Goal: Information Seeking & Learning: Check status

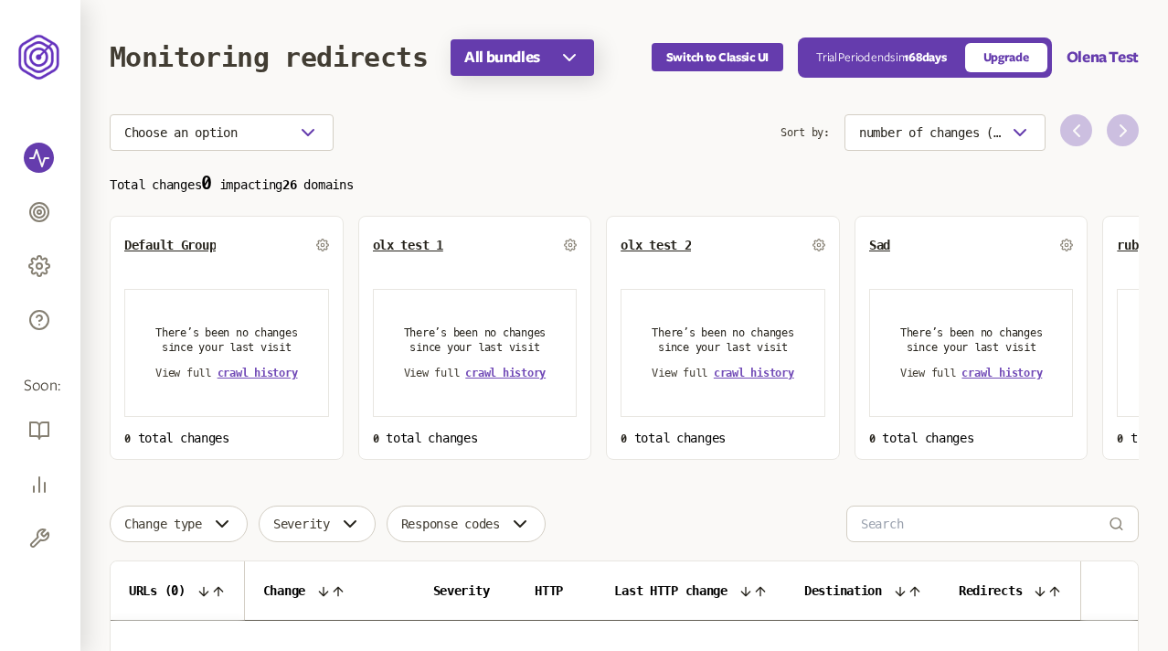
click at [567, 40] on button "All bundles" at bounding box center [522, 57] width 143 height 37
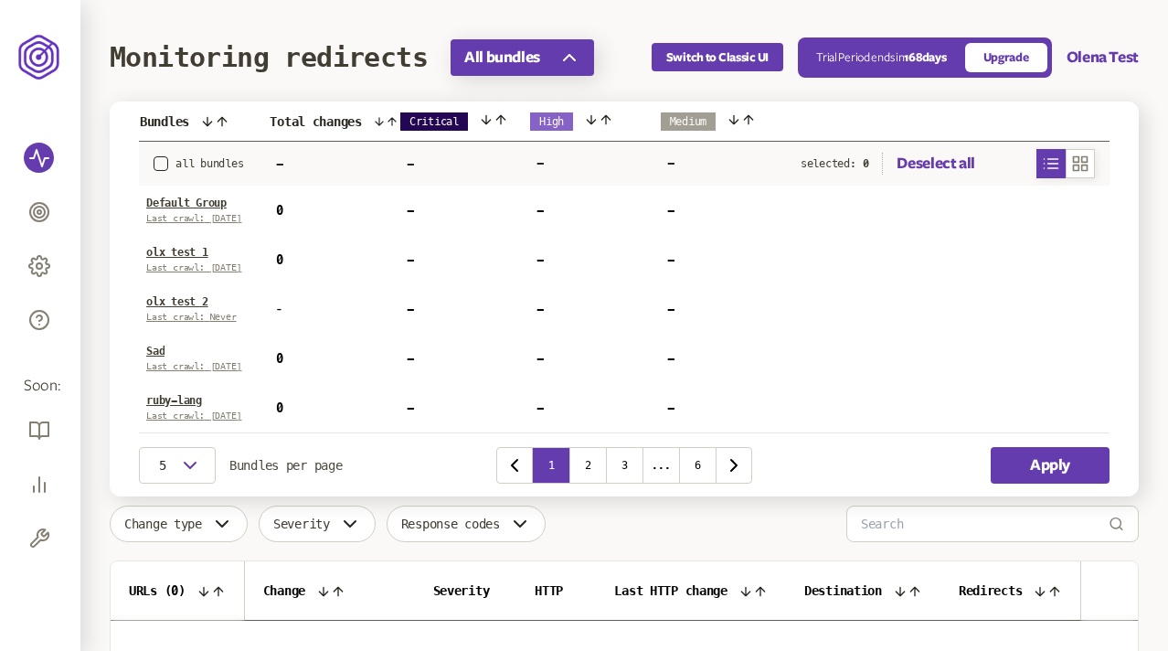
click at [570, 56] on icon "button" at bounding box center [569, 58] width 22 height 22
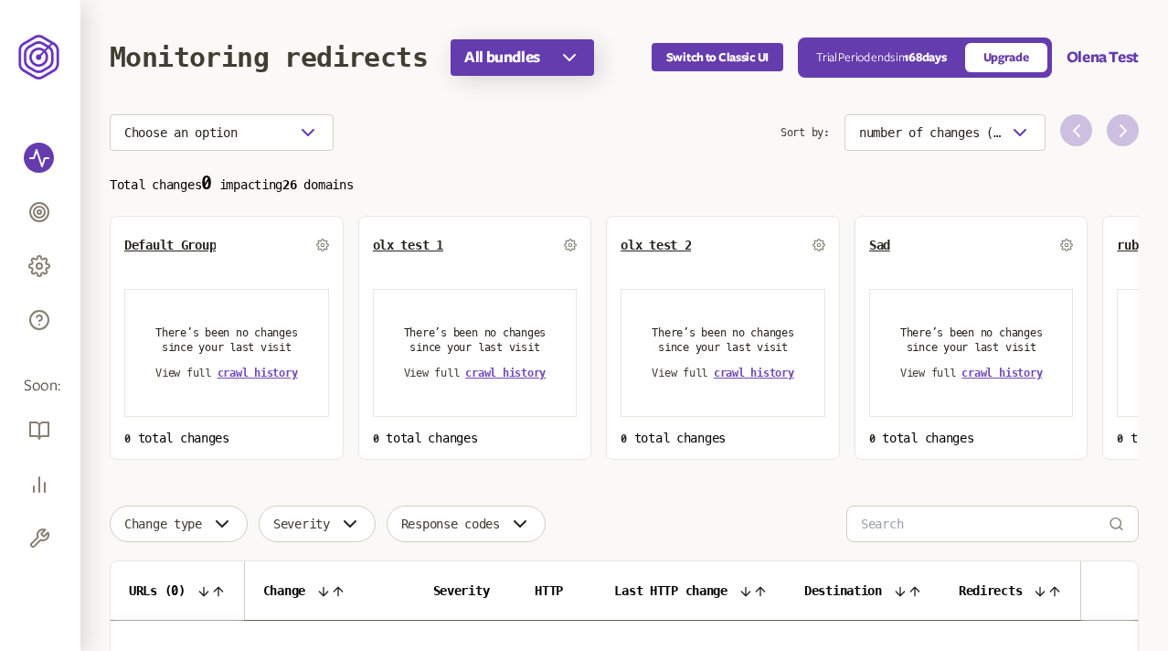
click at [561, 73] on button "All bundles" at bounding box center [522, 57] width 143 height 37
click at [642, 6] on header "Monitoring redirects All bundles Switch to Classic UI Trial Period ends in 168 …" at bounding box center [624, 57] width 1029 height 114
click at [541, 42] on button "All bundles" at bounding box center [522, 57] width 143 height 37
click at [622, 6] on header "Monitoring redirects All bundles Switch to Classic UI Trial Period ends in 168 …" at bounding box center [624, 57] width 1029 height 114
click at [253, 137] on button "Choose an option" at bounding box center [222, 132] width 224 height 37
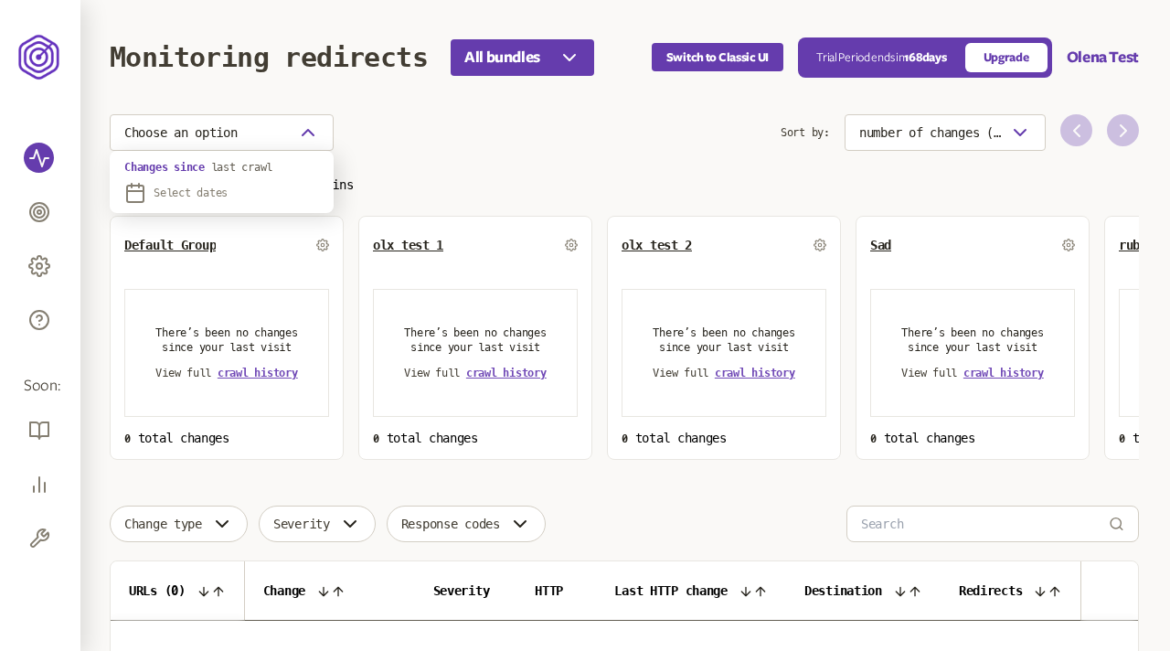
click at [419, 154] on section "Choose an option Sort by: number of changes (high-low) Total changes 0 impactin…" at bounding box center [624, 286] width 1029 height 345
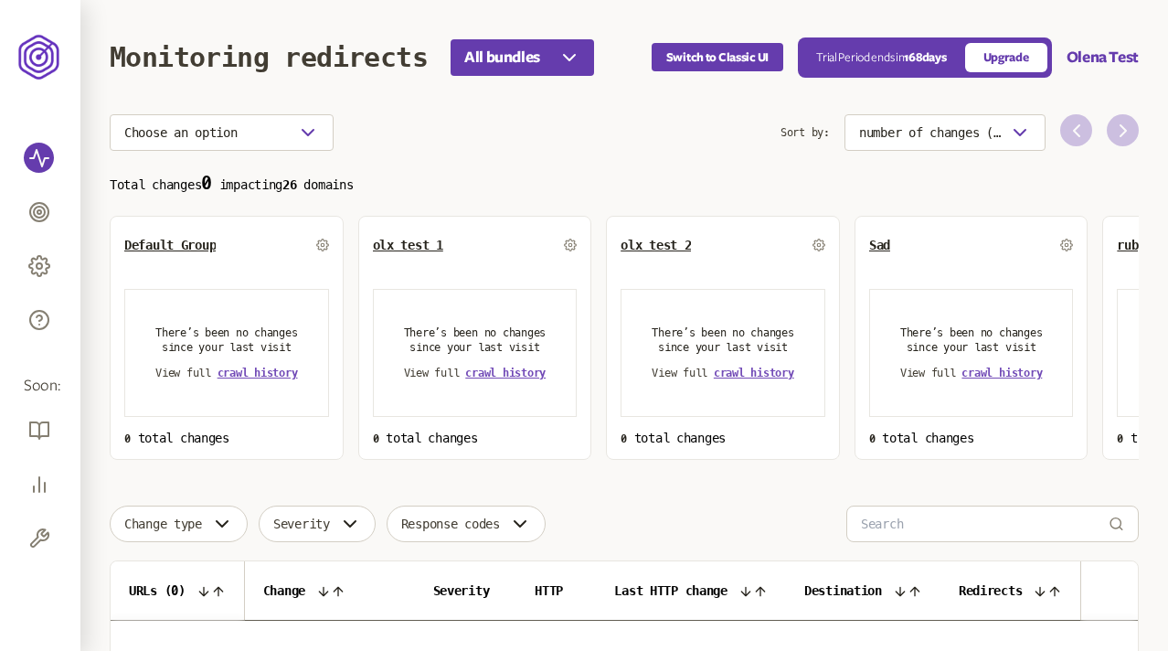
click at [390, 173] on p "Total changes 0 impacting 26 domains" at bounding box center [624, 183] width 1029 height 21
click at [589, 159] on section "Choose an option Sort by: number of changes (high-low) Total changes 0 impactin…" at bounding box center [624, 286] width 1029 height 345
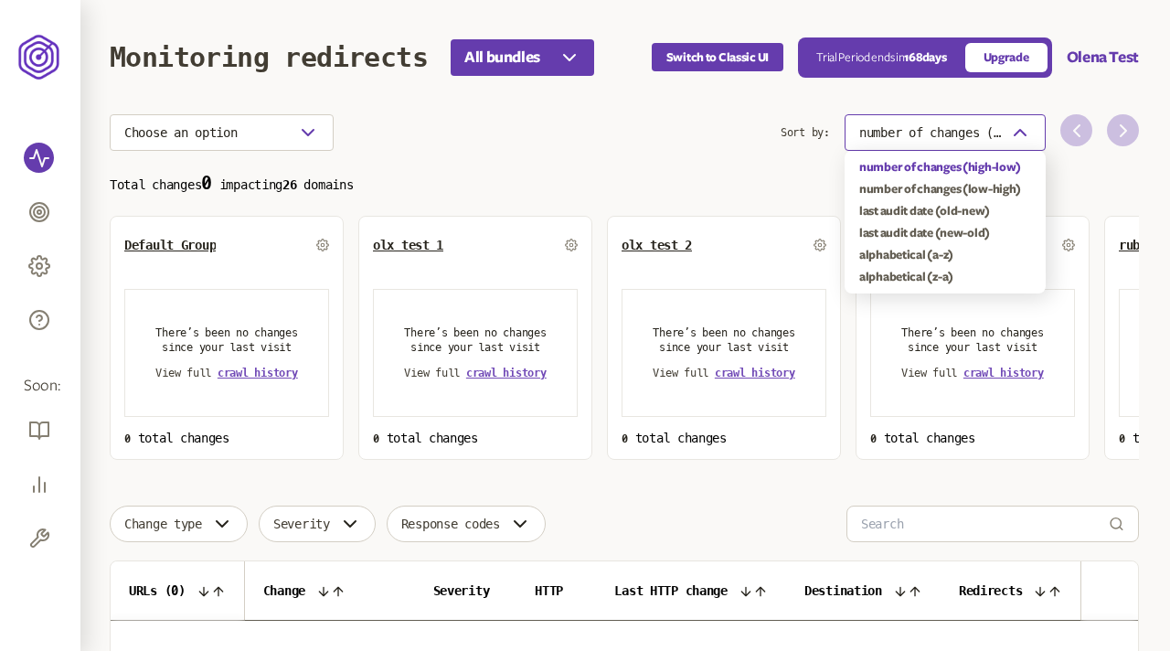
click at [1009, 135] on icon "button" at bounding box center [1020, 133] width 22 height 22
click at [642, 126] on section "Choose an option Sort by: number of changes (high-low)" at bounding box center [624, 132] width 1029 height 37
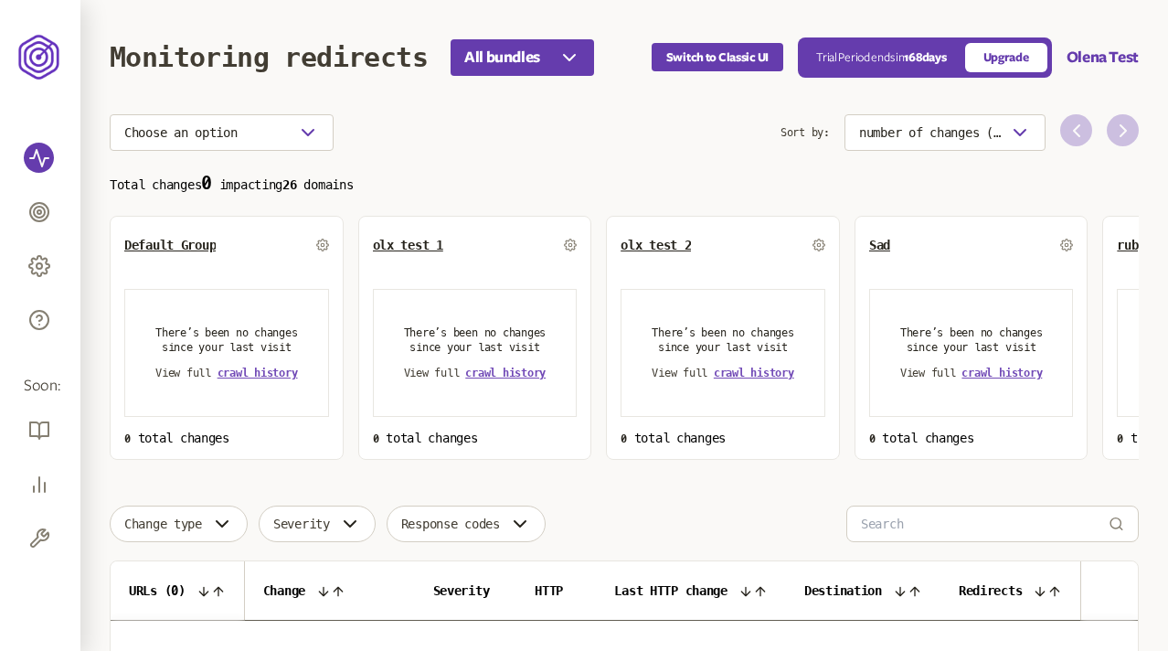
click at [564, 117] on div "Choose an option" at bounding box center [445, 132] width 671 height 37
click at [191, 240] on span "Default Group" at bounding box center [169, 245] width 91 height 15
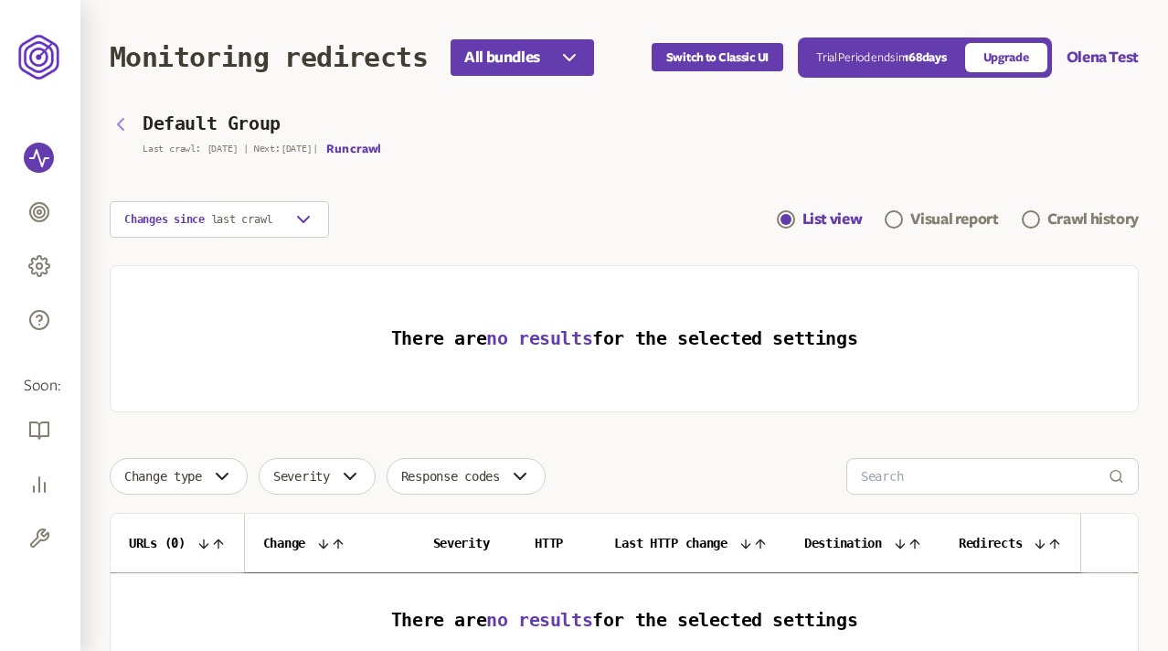
click at [122, 118] on icon "button" at bounding box center [121, 124] width 22 height 22
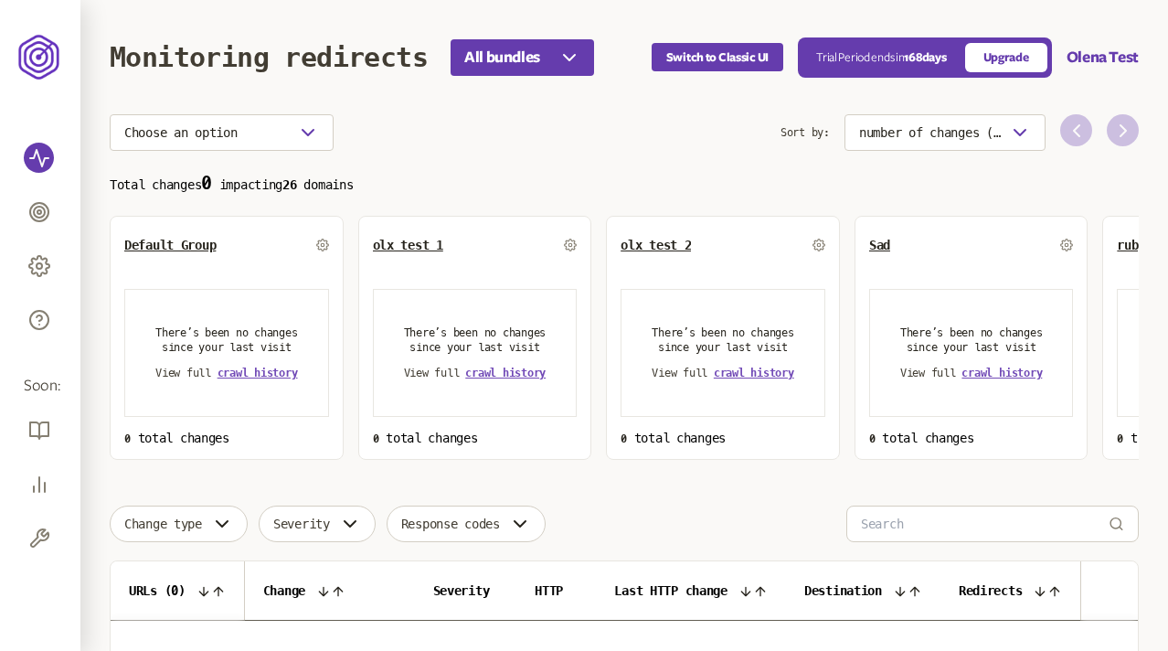
click at [517, 168] on section "Choose an option Sort by: number of changes (high-low) Total changes 0 impactin…" at bounding box center [624, 286] width 1029 height 345
click at [607, 110] on header "Monitoring redirects All bundles Switch to Classic UI Trial Period ends in 168 …" at bounding box center [624, 57] width 1029 height 114
click at [615, 166] on section "Choose an option Sort by: number of changes (high-low) Total changes 0 impactin…" at bounding box center [624, 286] width 1029 height 345
click at [262, 134] on button "Choose an option" at bounding box center [222, 132] width 224 height 37
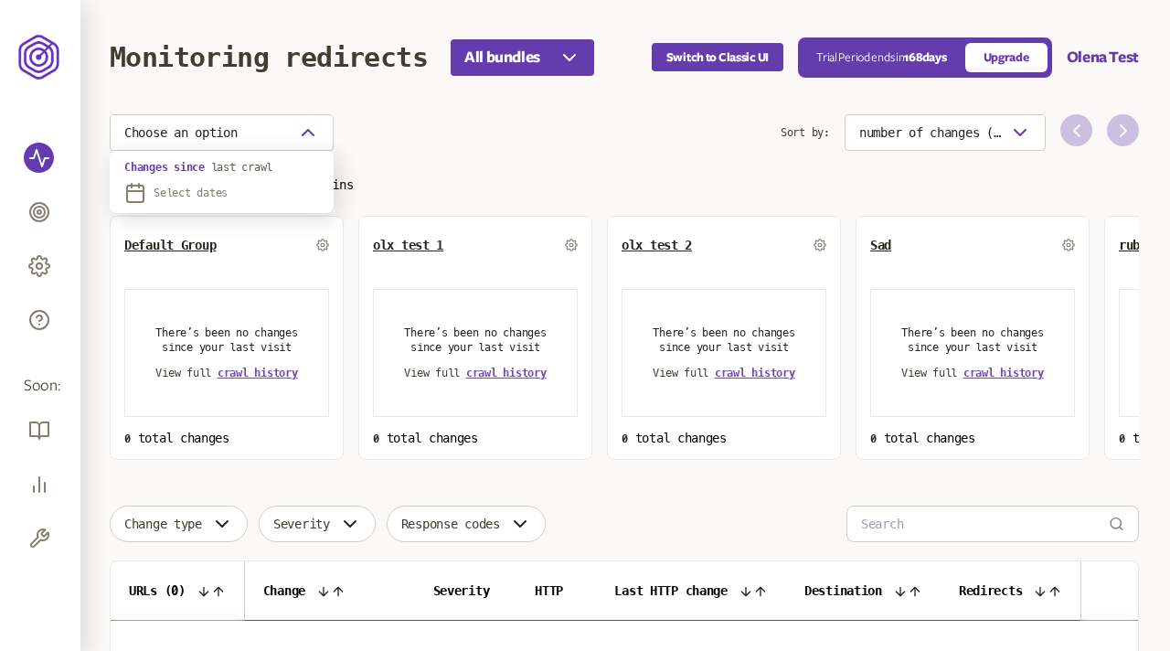
click at [403, 147] on div "Choose an option" at bounding box center [445, 132] width 671 height 37
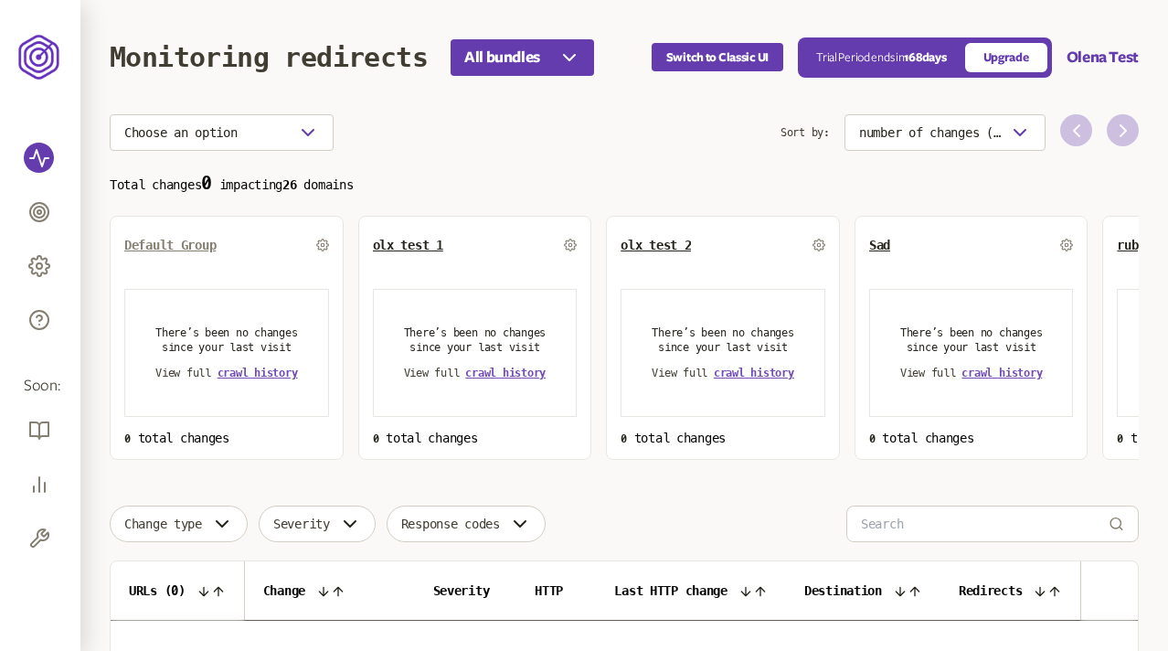
click at [184, 244] on link "Default Group" at bounding box center [169, 245] width 91 height 15
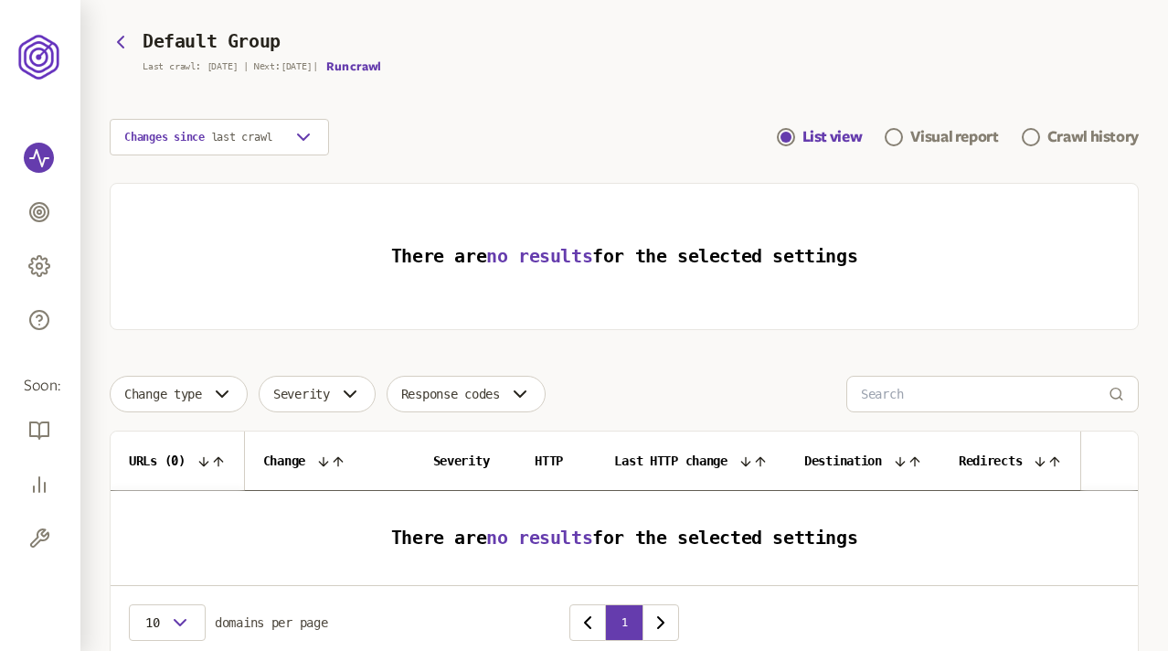
scroll to position [56, 0]
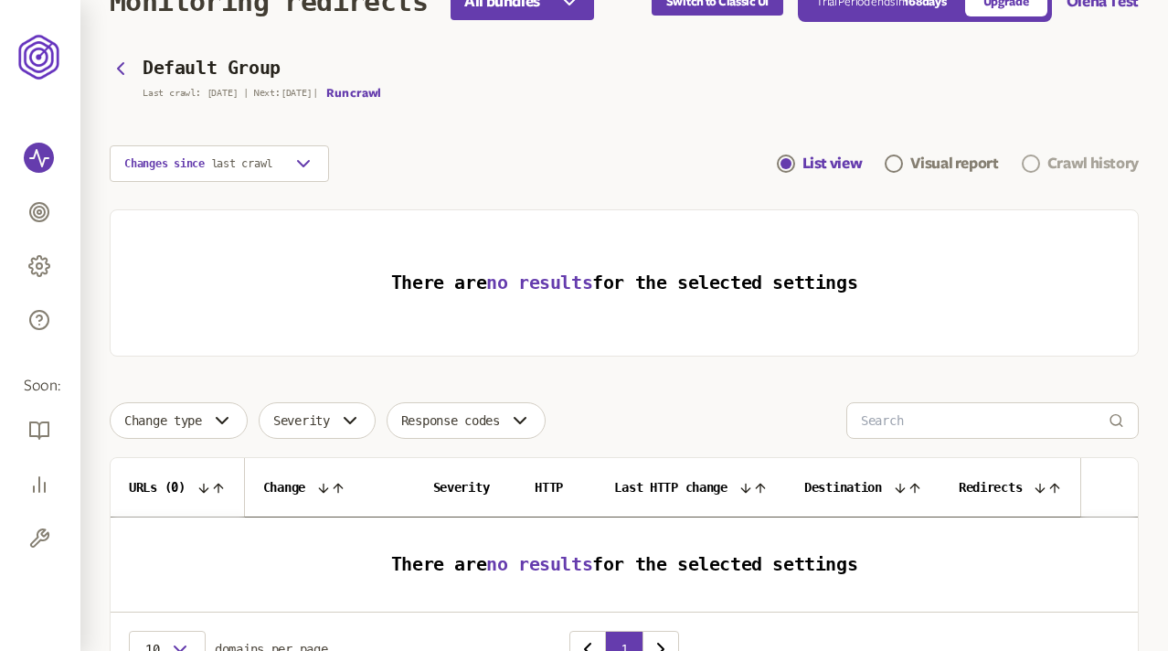
click at [1083, 166] on div "Crawl history" at bounding box center [1092, 164] width 91 height 22
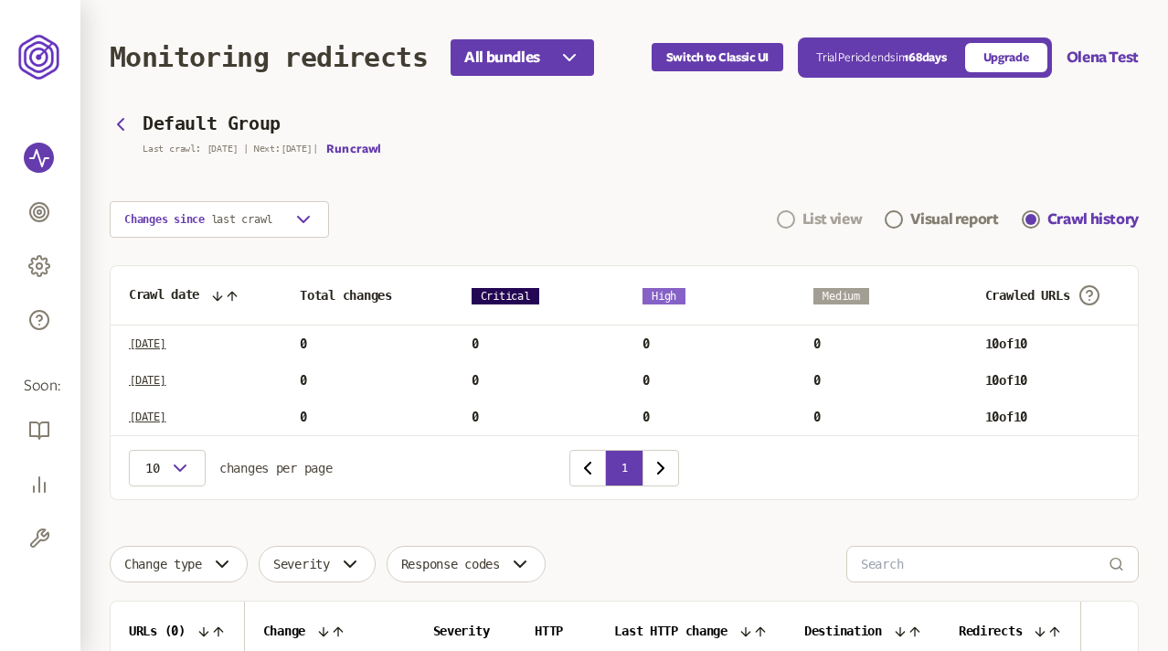
click at [811, 208] on div "List view" at bounding box center [832, 219] width 60 height 22
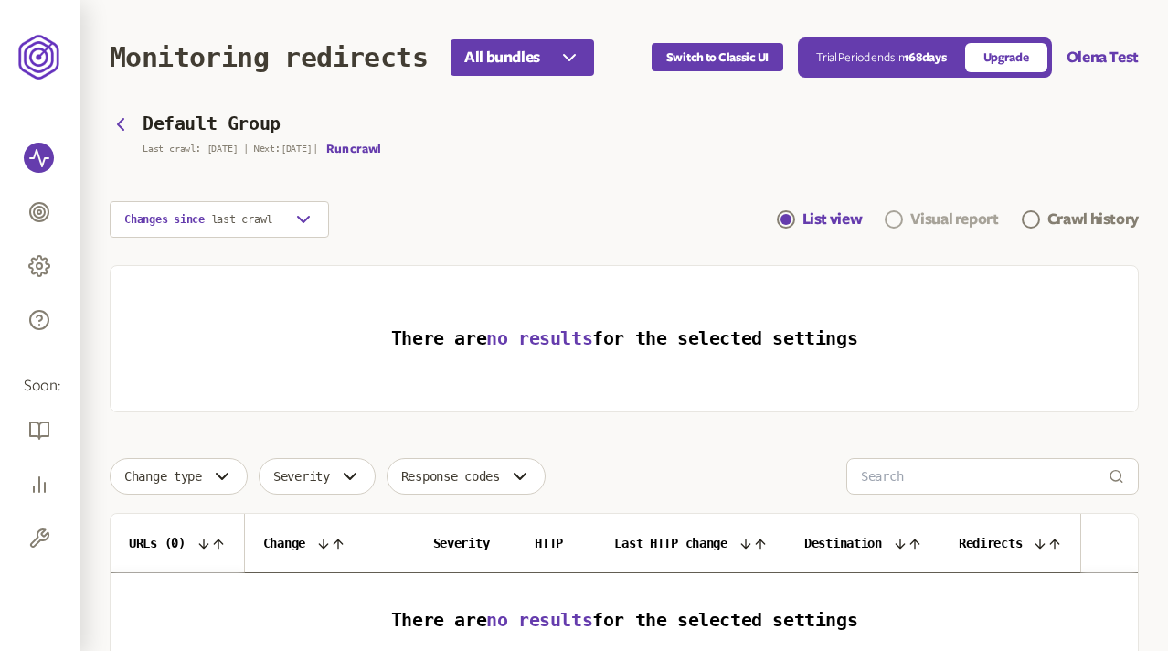
click at [971, 210] on div "Visual report" at bounding box center [954, 219] width 88 height 22
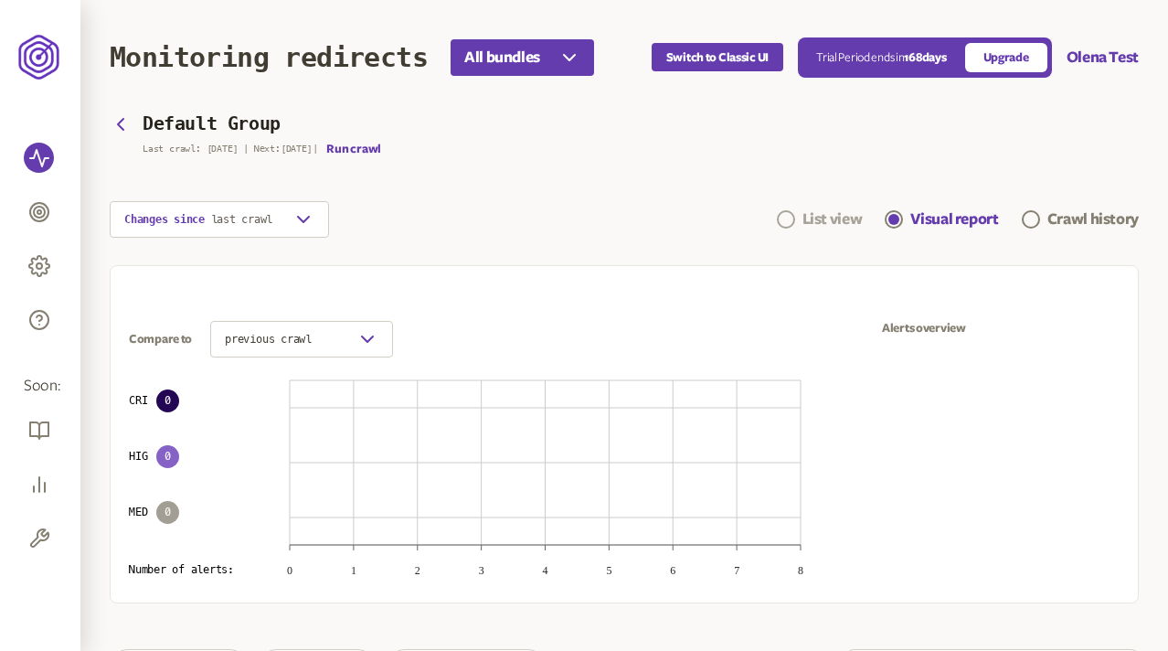
click at [805, 212] on div "List view" at bounding box center [832, 219] width 60 height 22
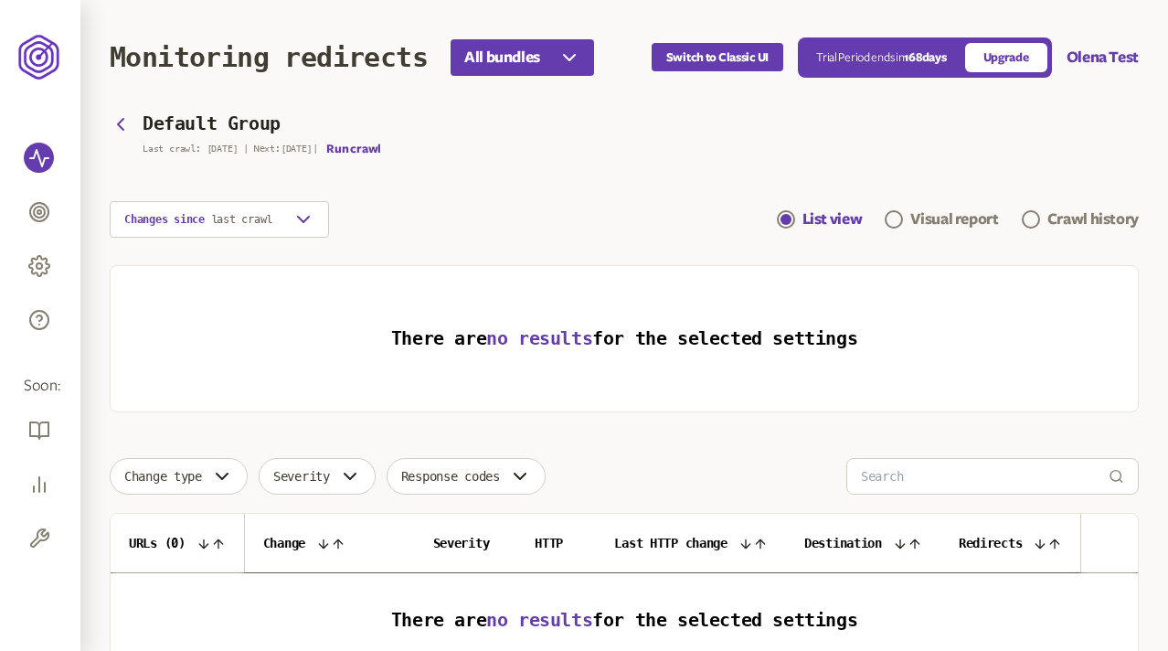
click at [589, 175] on section "Default Group Last crawl: 13 Aug | Next: 5 Aug | Run crawl Changes since last c…" at bounding box center [624, 175] width 1029 height 123
click at [238, 224] on span "last crawl" at bounding box center [242, 219] width 62 height 13
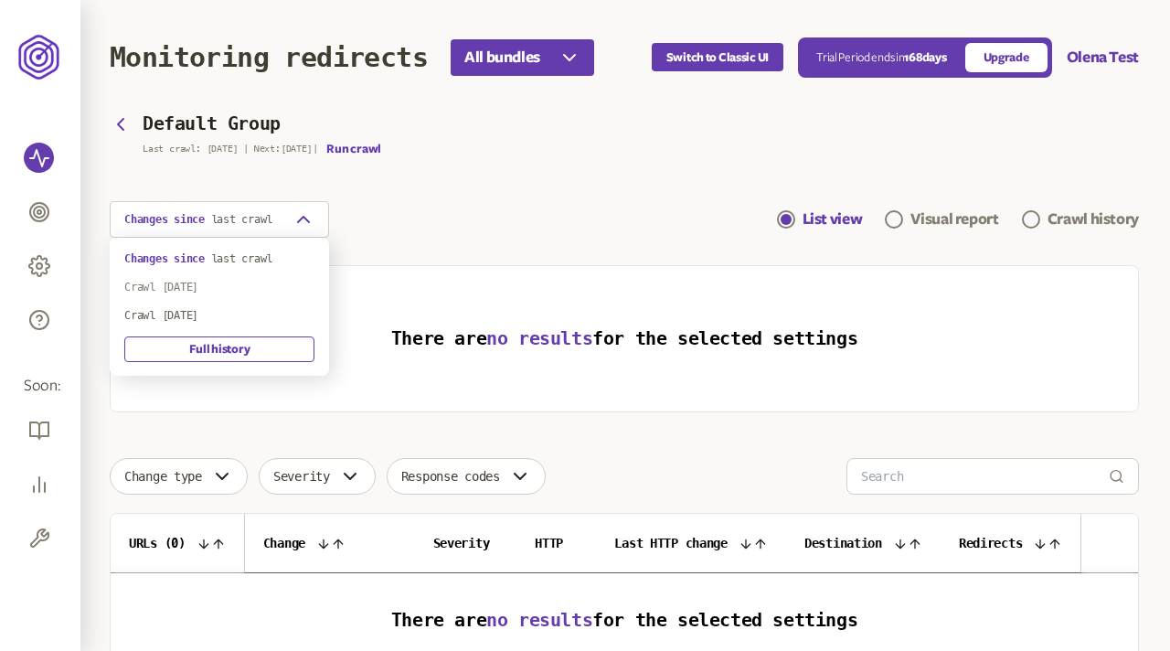
click at [217, 280] on div "Crawl 8th Aug 2025" at bounding box center [219, 287] width 190 height 15
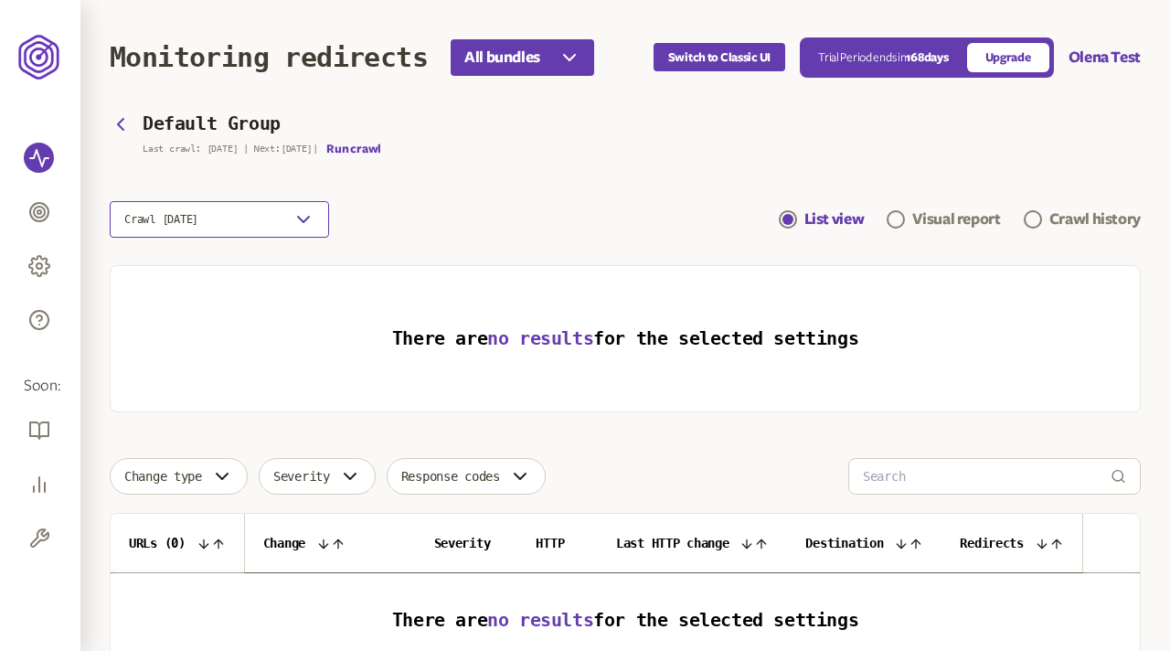
click at [198, 215] on span "Crawl 8th Aug 2025" at bounding box center [161, 219] width 74 height 15
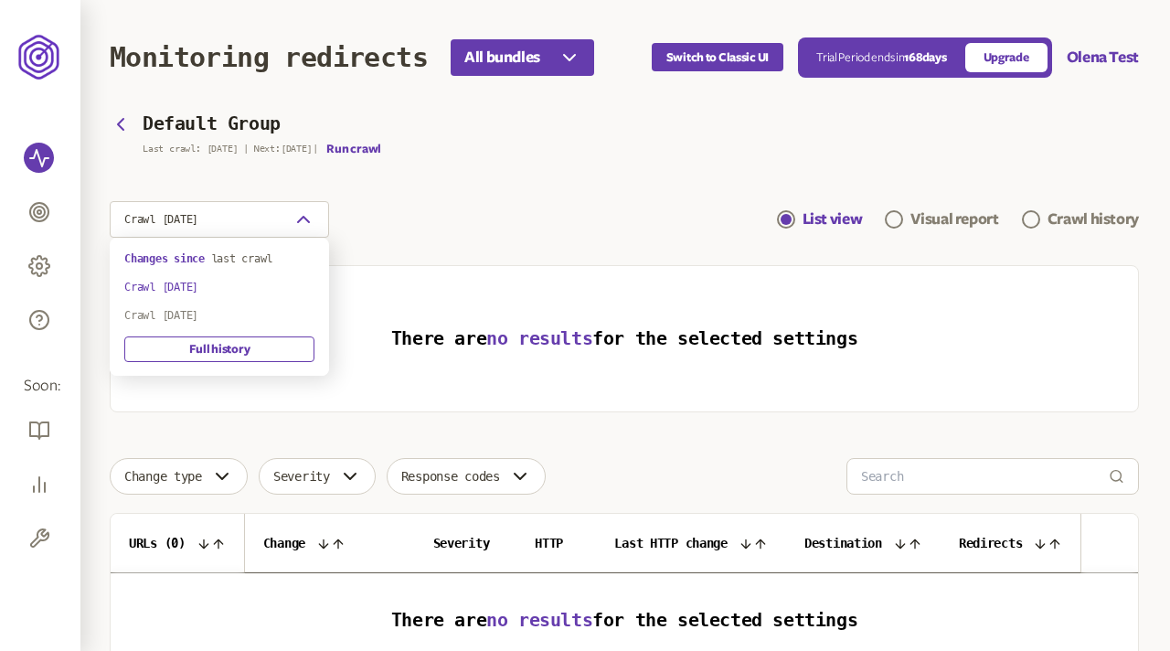
click at [213, 309] on div "Crawl 31st Jul 2025" at bounding box center [219, 315] width 190 height 15
click at [252, 223] on button "Crawl 31st Jul 2025" at bounding box center [219, 219] width 219 height 37
click at [191, 255] on p "Changes since last crawl" at bounding box center [219, 258] width 190 height 15
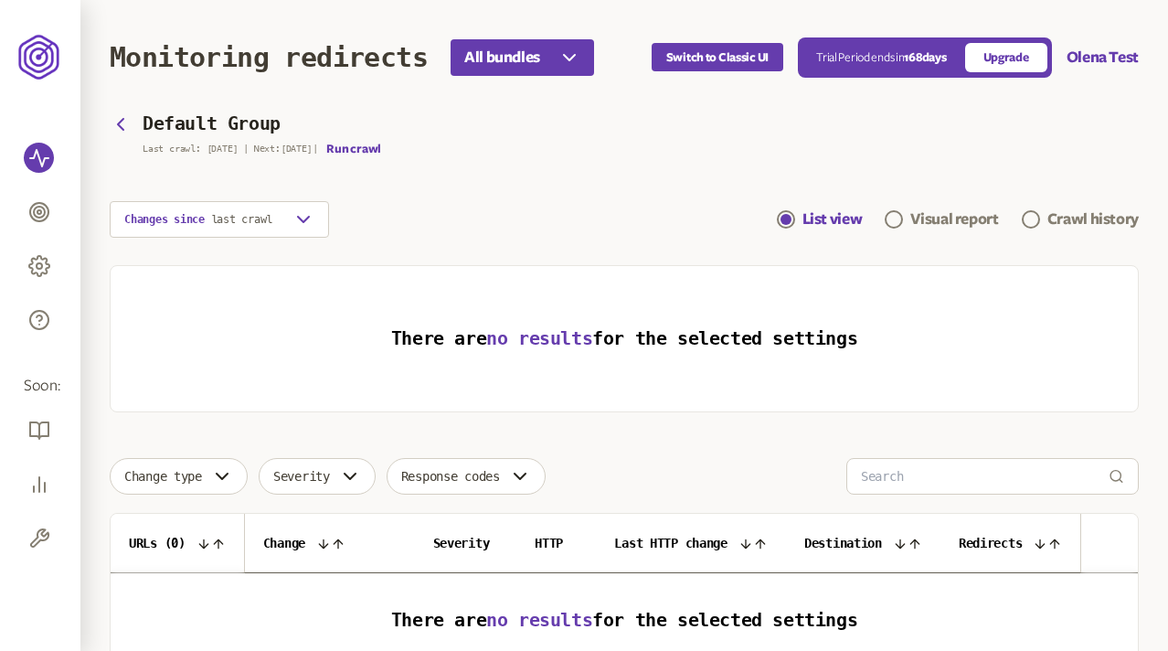
click at [391, 207] on div "Changes since last crawl List view Visual report Crawl history" at bounding box center [624, 219] width 1029 height 37
click at [123, 123] on icon "button" at bounding box center [121, 124] width 22 height 22
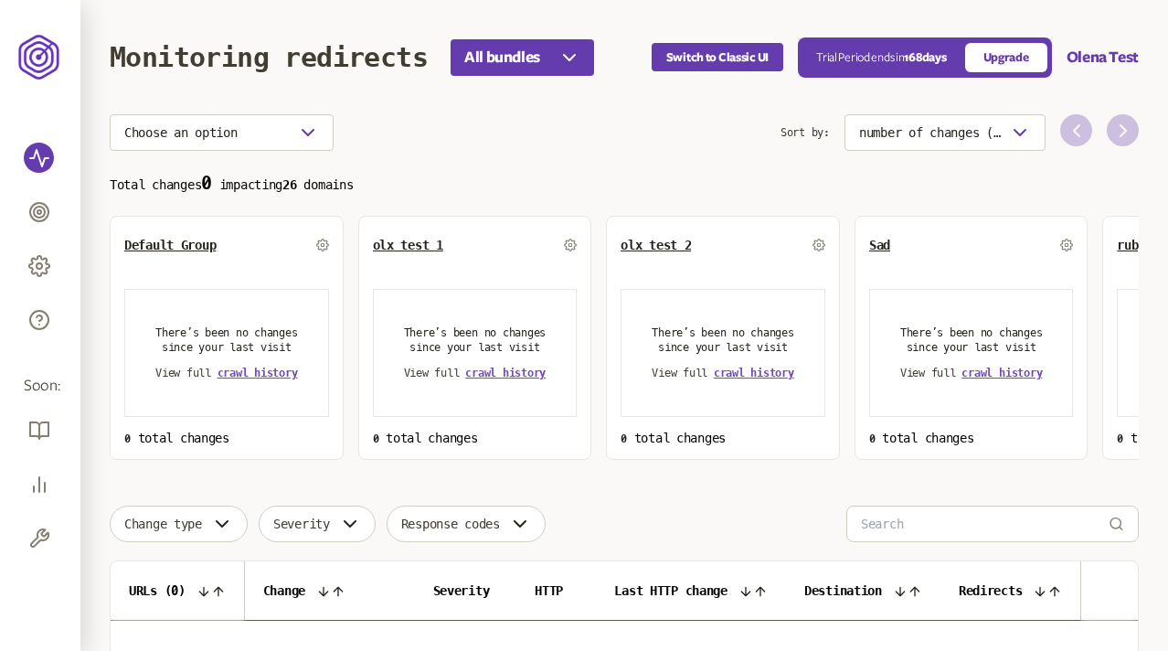
click at [525, 132] on div "Choose an option" at bounding box center [445, 132] width 671 height 37
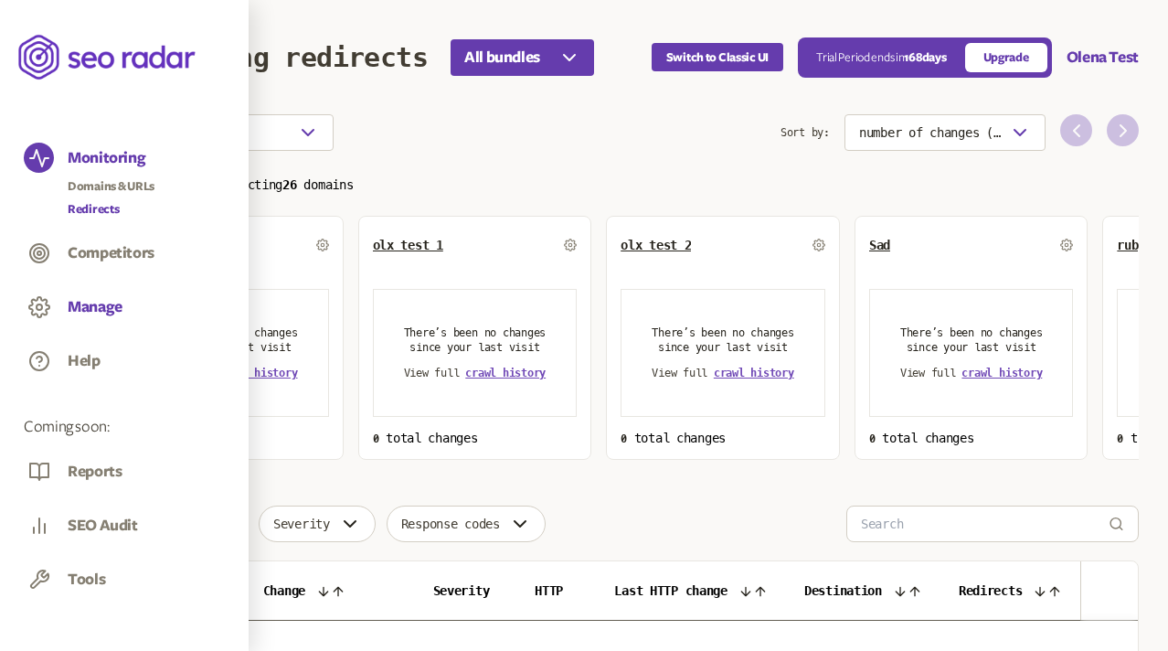
click at [99, 305] on button "Manage" at bounding box center [95, 307] width 55 height 20
